Goal: Information Seeking & Learning: Check status

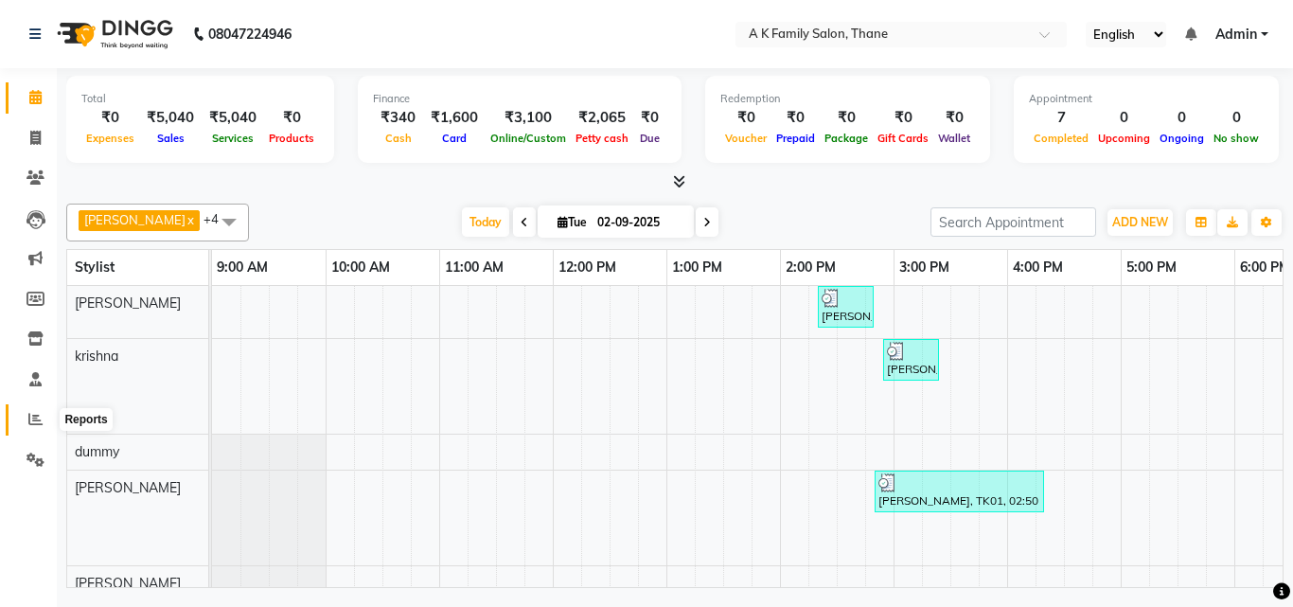
click at [32, 419] on icon at bounding box center [35, 419] width 14 height 14
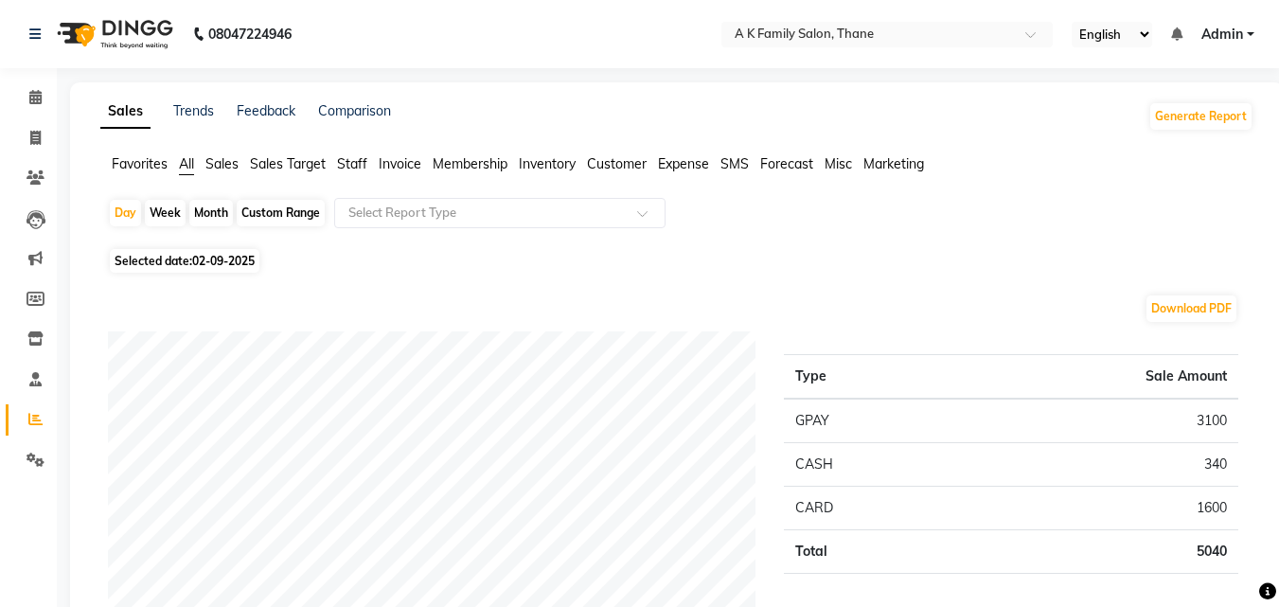
scroll to position [95, 0]
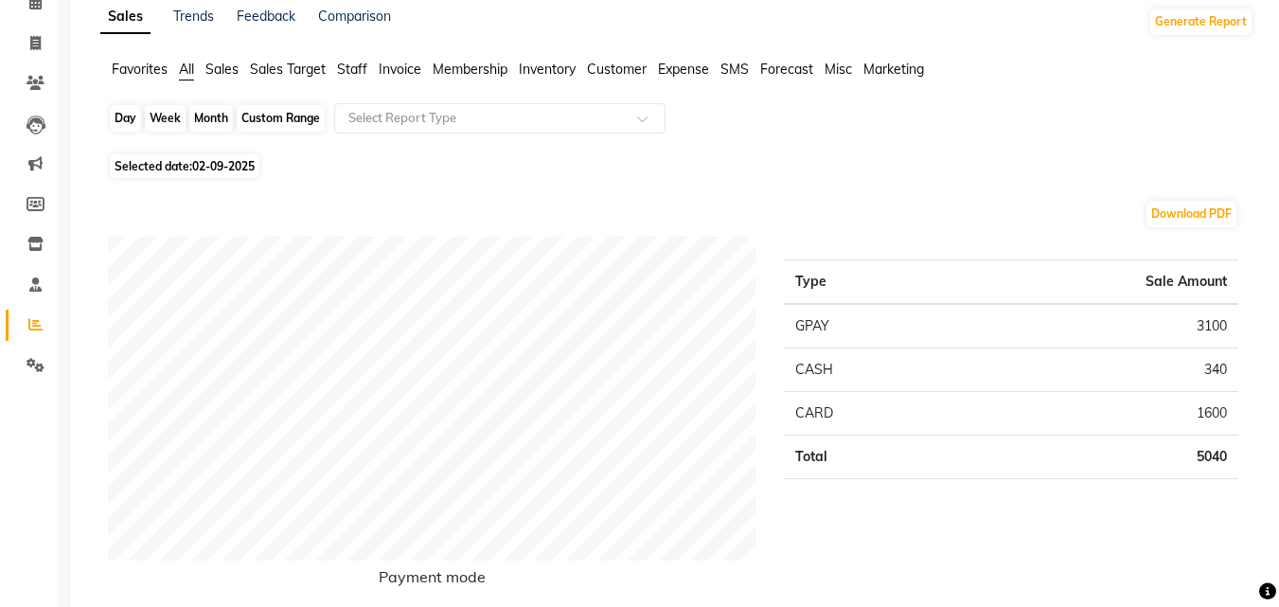
click at [115, 123] on div "Day" at bounding box center [125, 118] width 31 height 27
select select "9"
select select "2025"
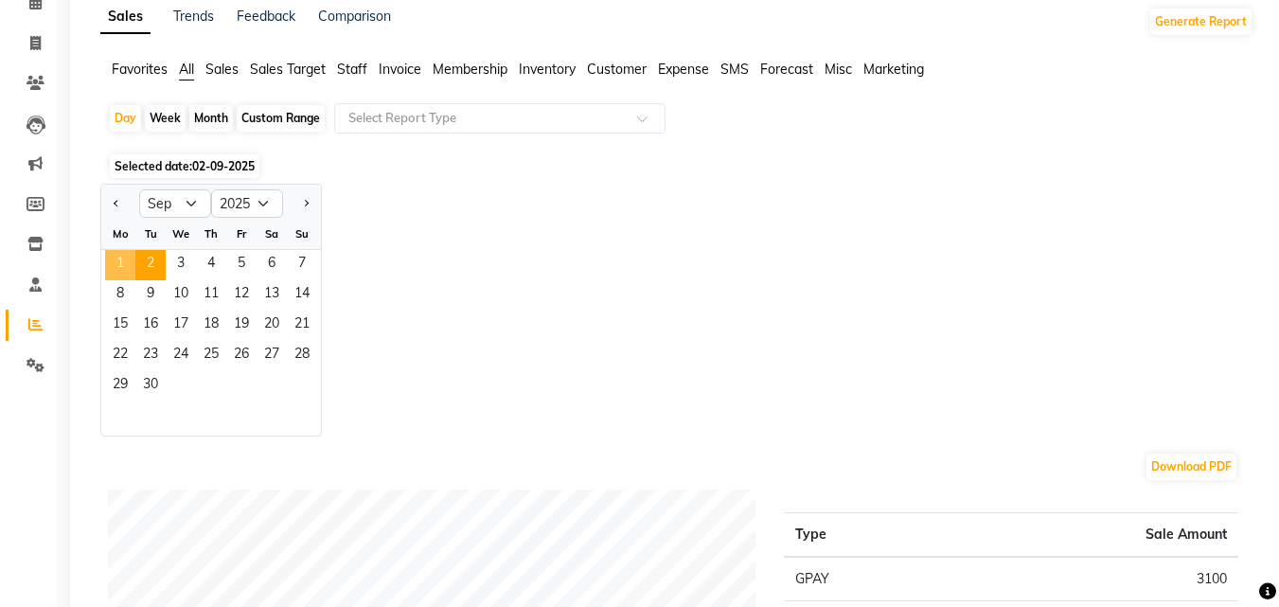
click at [117, 256] on span "1" at bounding box center [120, 265] width 30 height 30
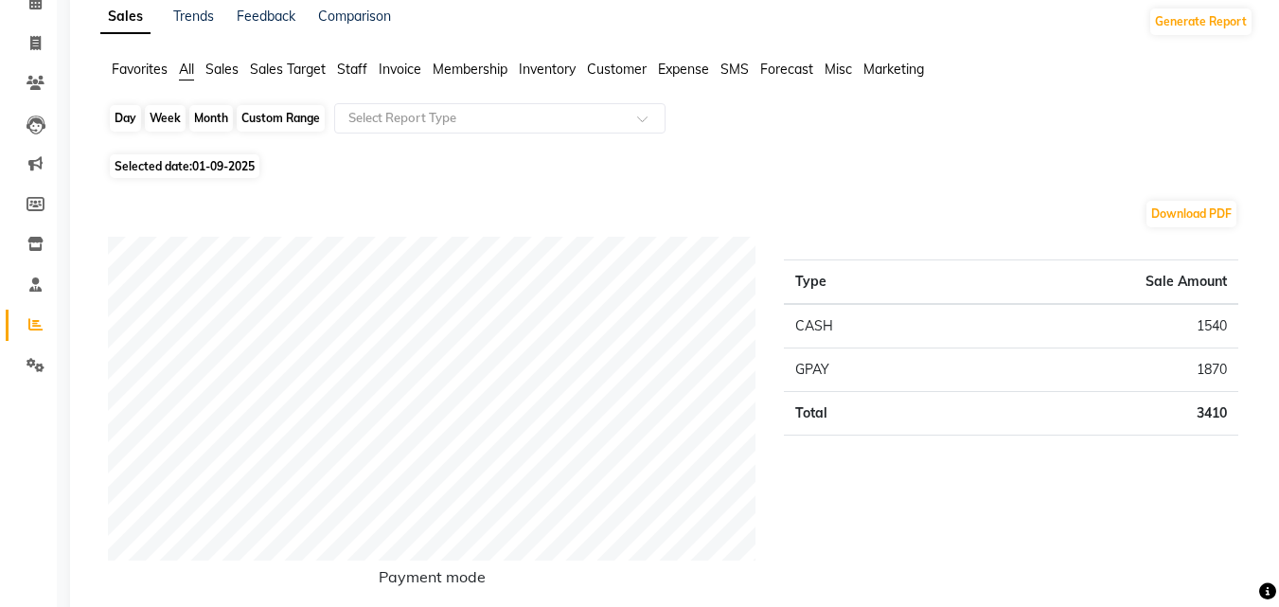
click at [118, 115] on div "Day" at bounding box center [125, 118] width 31 height 27
select select "9"
select select "2025"
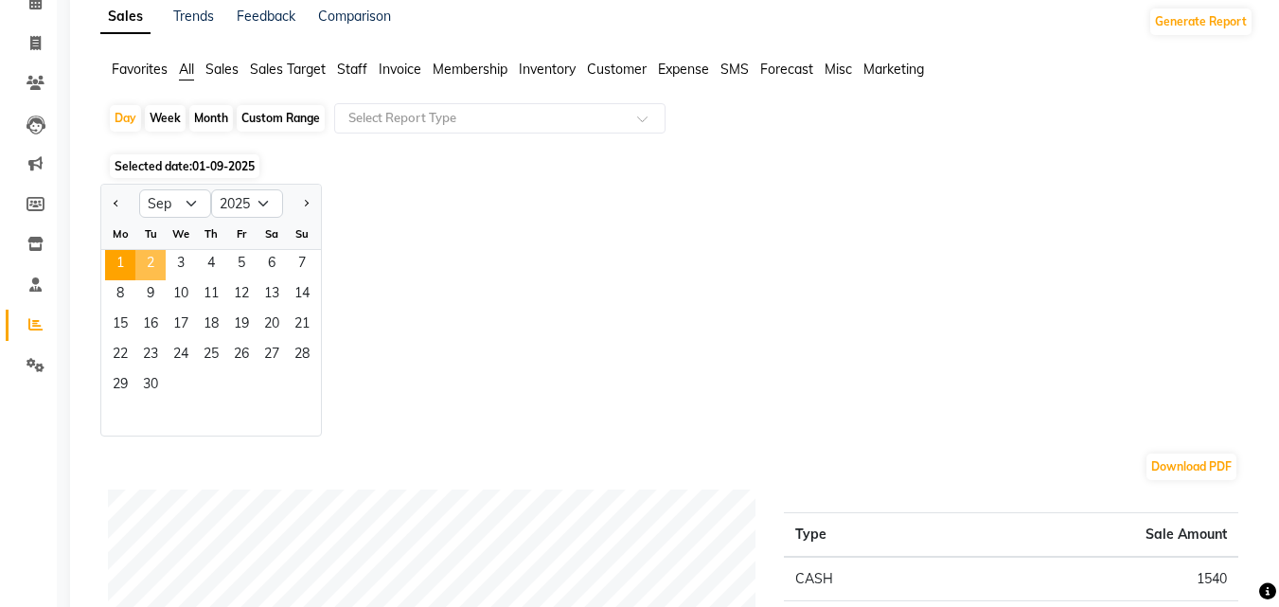
click at [149, 264] on span "2" at bounding box center [150, 265] width 30 height 30
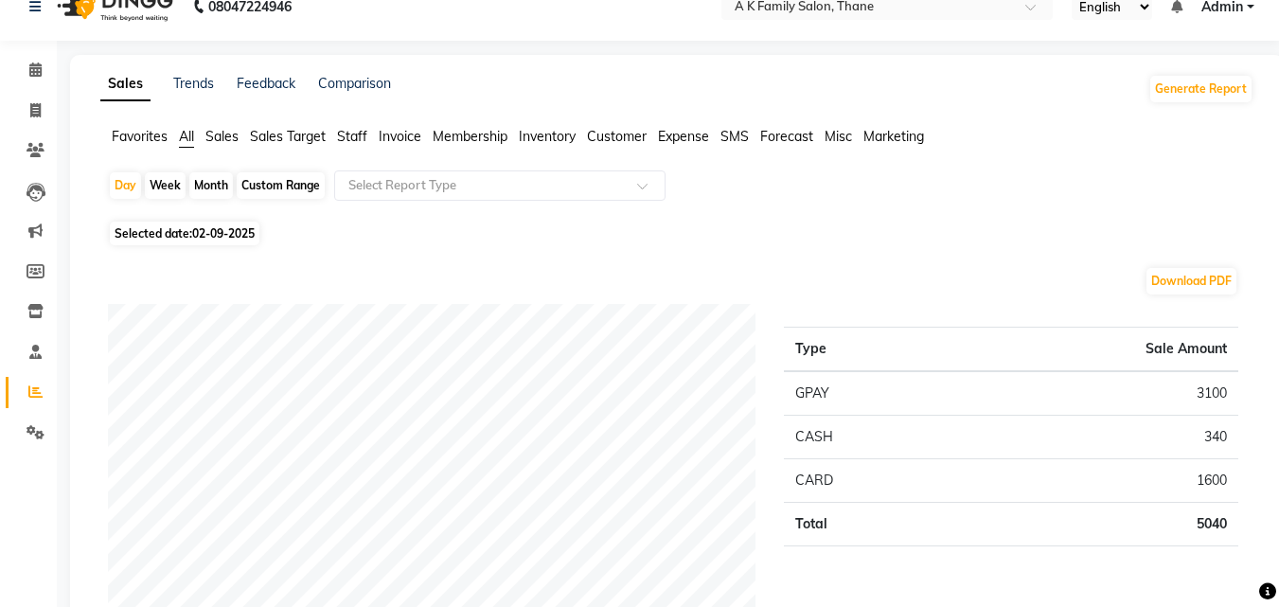
scroll to position [0, 0]
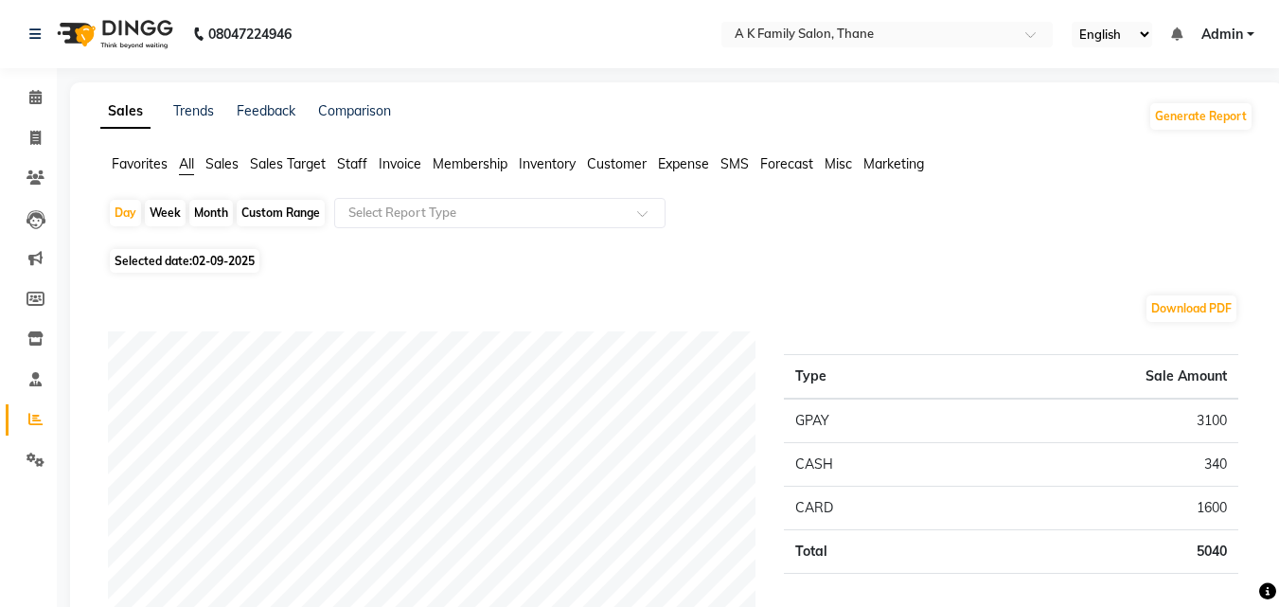
click at [214, 213] on div "Month" at bounding box center [211, 213] width 44 height 27
select select "9"
select select "2025"
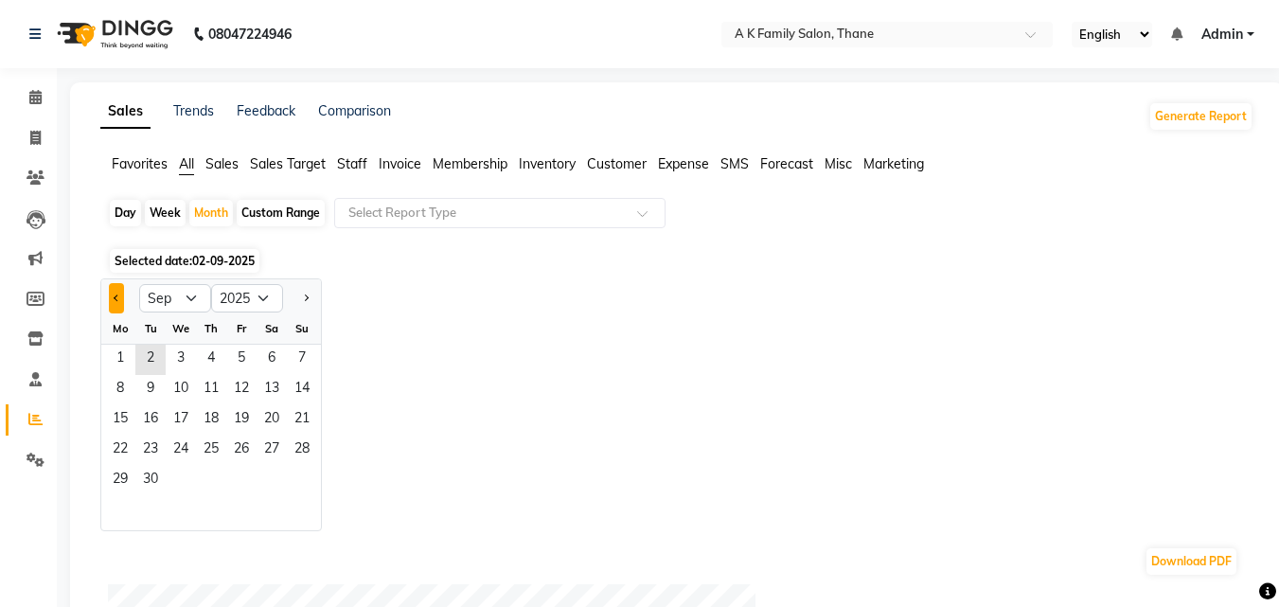
click at [119, 301] on button "Previous month" at bounding box center [116, 298] width 15 height 30
select select "8"
click at [238, 355] on span "1" at bounding box center [241, 360] width 30 height 30
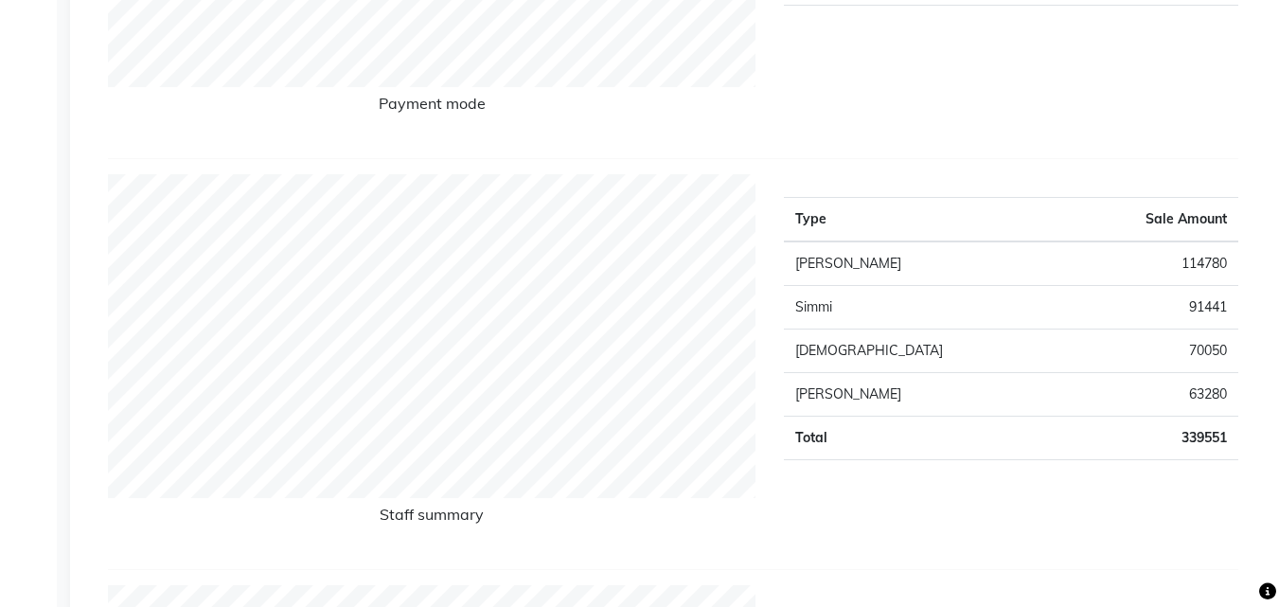
scroll to position [663, 0]
